Goal: Task Accomplishment & Management: Manage account settings

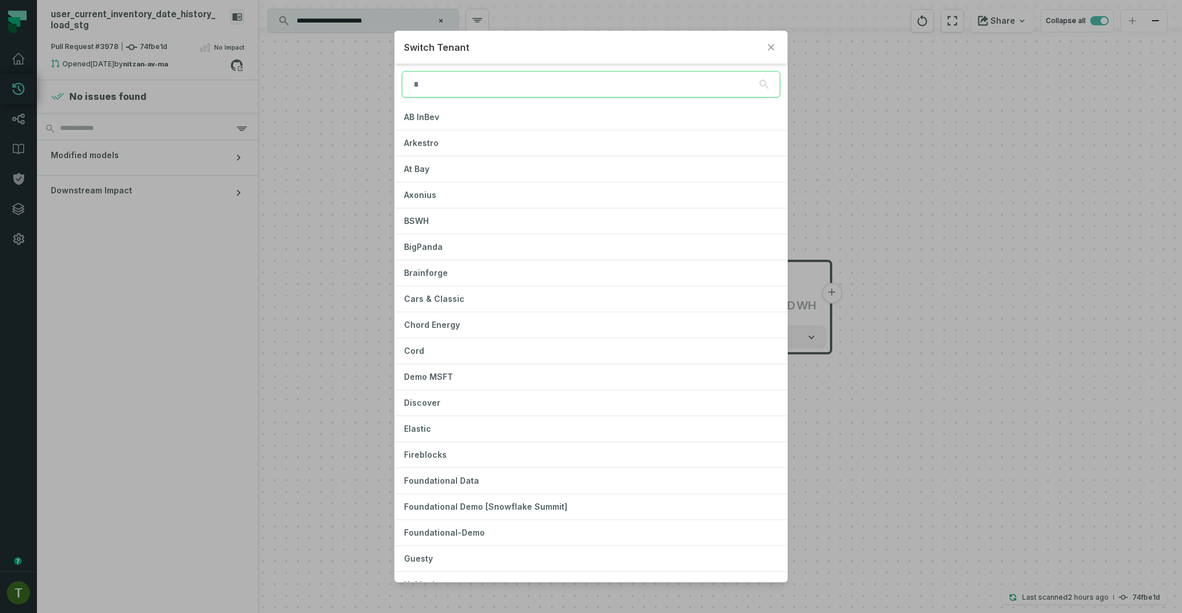
type input "*"
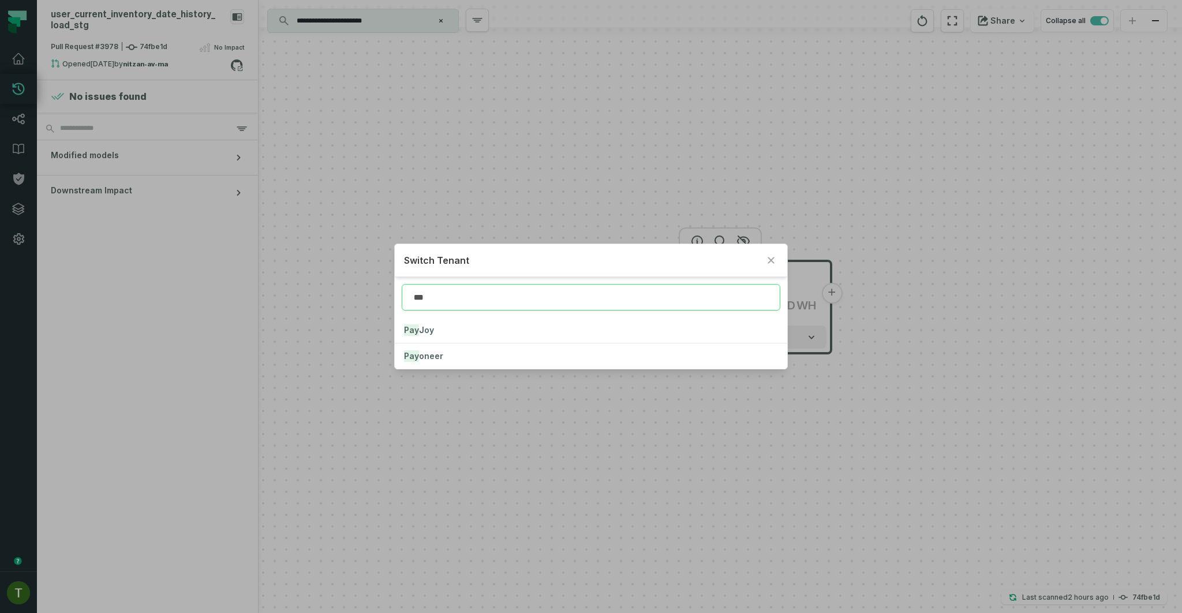
type input "***"
click button "Pay oneer" at bounding box center [591, 356] width 393 height 25
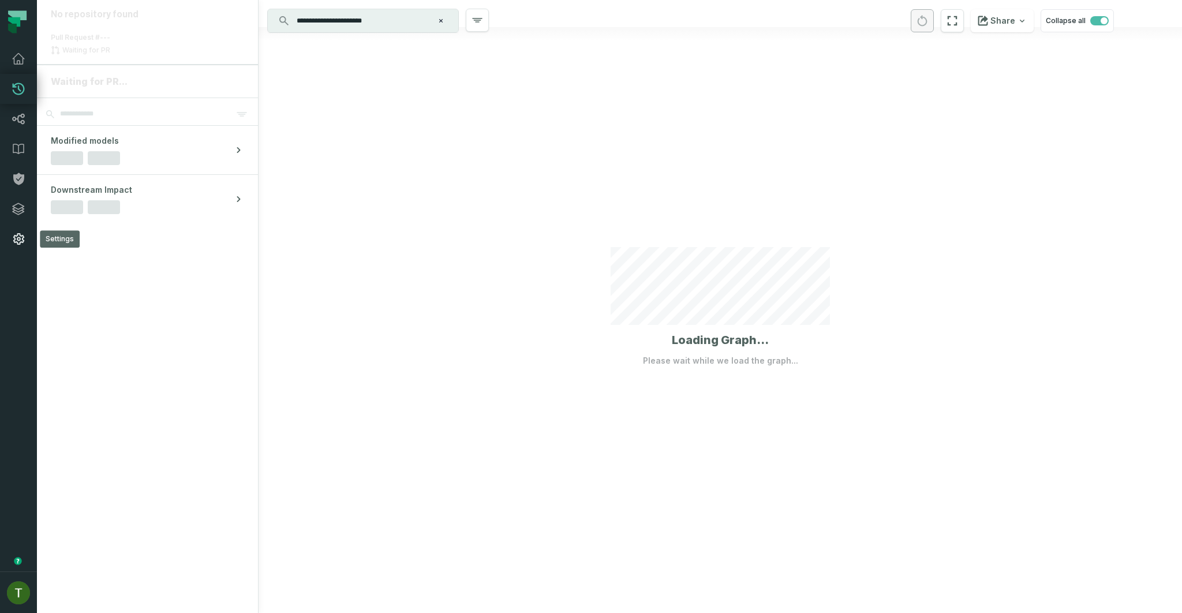
click at [8, 229] on link "Settings" at bounding box center [18, 239] width 37 height 30
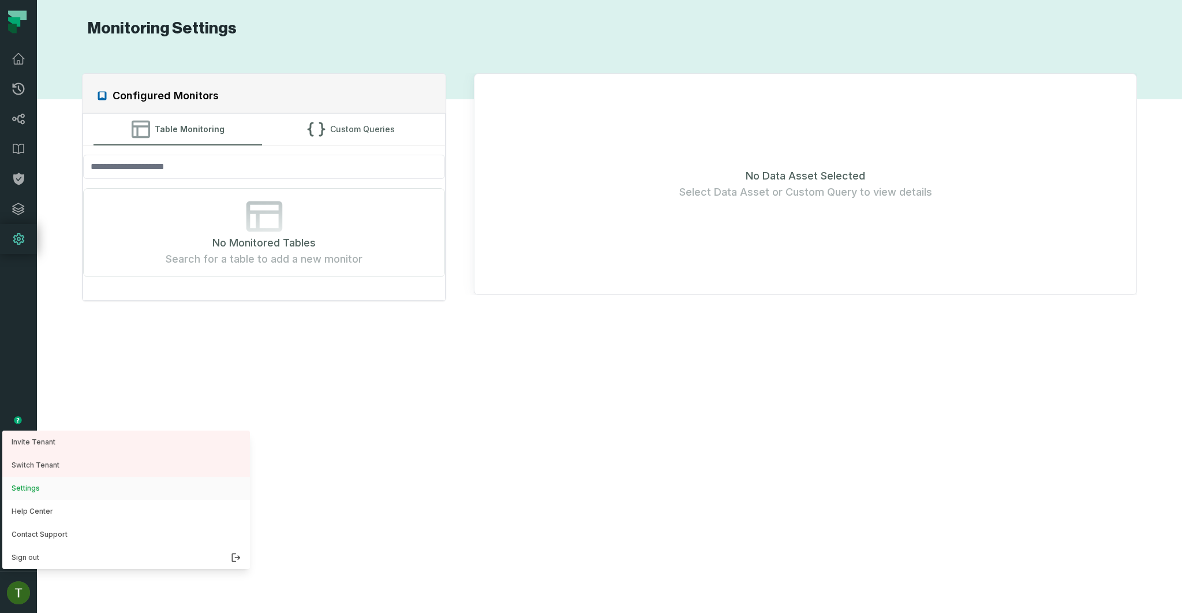
click at [38, 493] on button "Settings" at bounding box center [126, 488] width 248 height 23
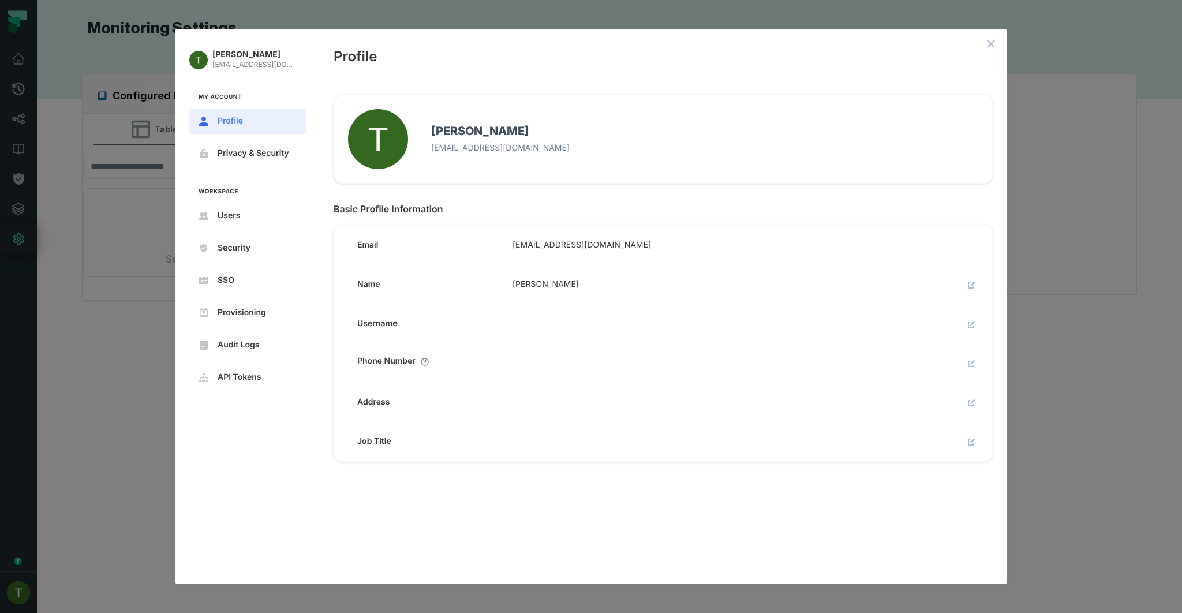
click at [242, 200] on nav "Tomer Galun tomer@foundational.io My Account Profile Privacy & Security Workspa…" at bounding box center [248, 219] width 144 height 380
click at [243, 205] on button "Users" at bounding box center [247, 215] width 117 height 25
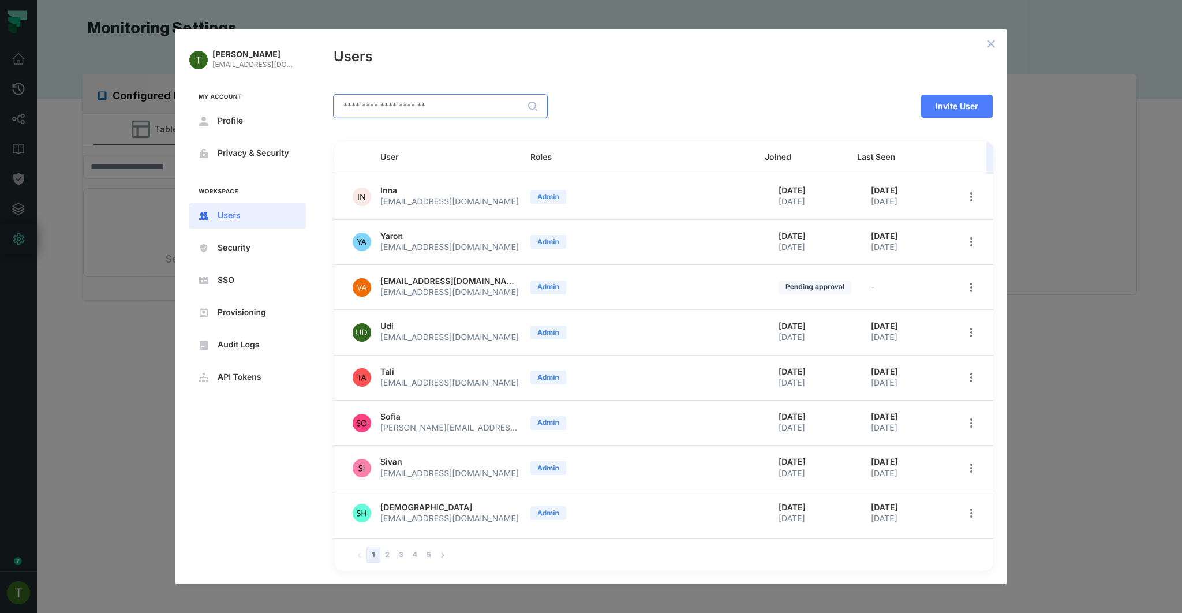
click at [406, 107] on input "text" at bounding box center [440, 106] width 212 height 22
type input "*"
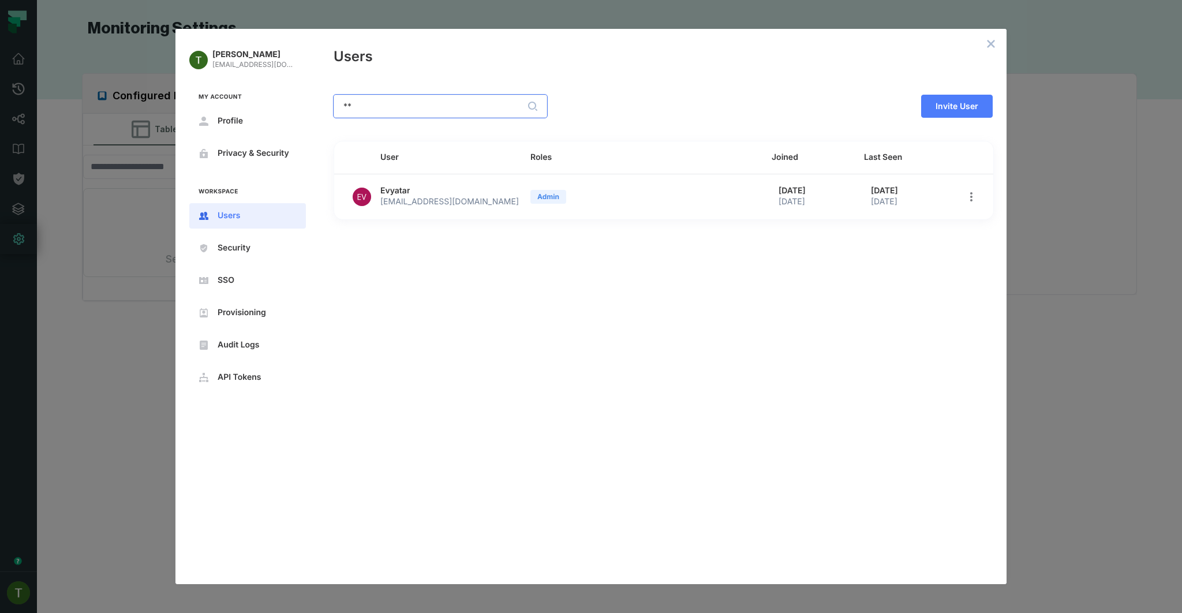
type input "**"
click at [415, 192] on td "Evyatar evyatarle@payoneer.com" at bounding box center [446, 196] width 150 height 44
drag, startPoint x: 480, startPoint y: 205, endPoint x: 380, endPoint y: 190, distance: 101.0
click at [380, 190] on td "Evyatar evyatarle@payoneer.com" at bounding box center [446, 196] width 150 height 44
drag, startPoint x: 1155, startPoint y: 204, endPoint x: 1160, endPoint y: 211, distance: 8.7
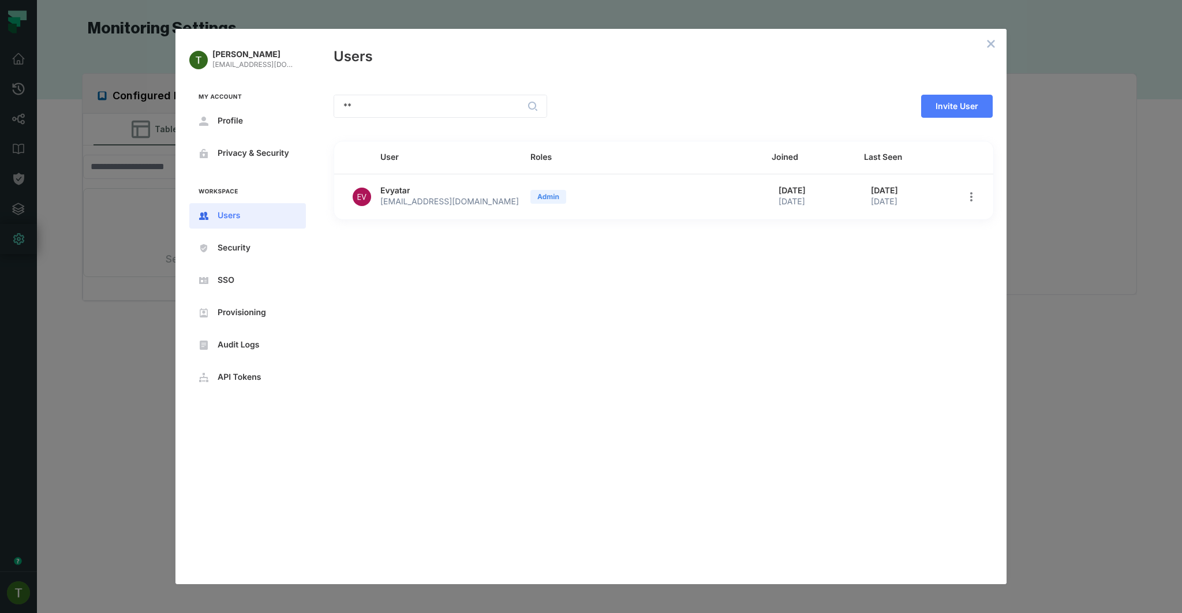
click at [1160, 211] on div "Tomer Galun tomer@foundational.io My Account Profile Privacy & Security Workspa…" at bounding box center [591, 306] width 1182 height 613
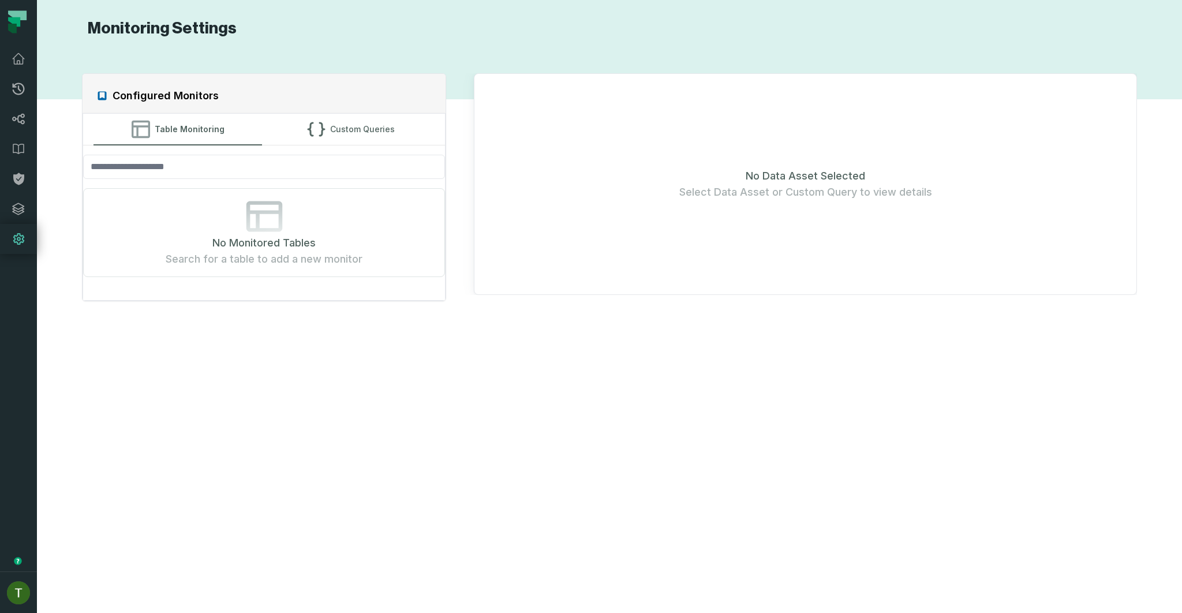
click at [1142, 214] on div "Configured Monitors Table Monitoring Custom Queries No Monitored Tables Search …" at bounding box center [609, 326] width 1122 height 547
